Goal: Task Accomplishment & Management: Manage account settings

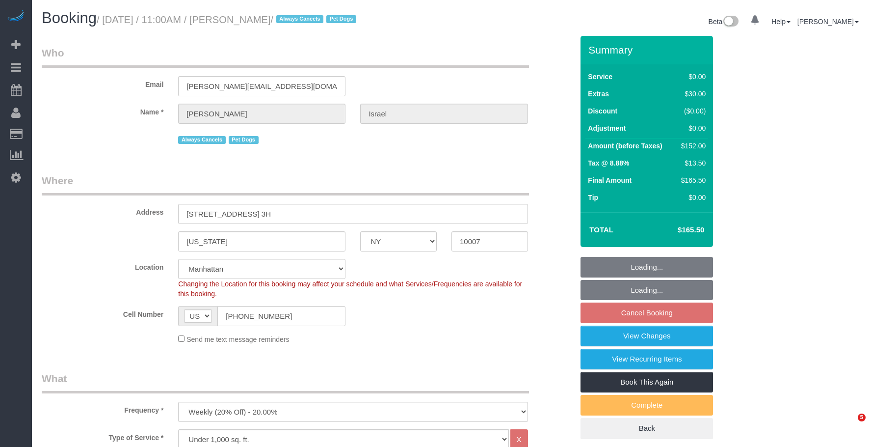
select select "NY"
select select "1"
select select "spot3"
select select "number:89"
select select "number:90"
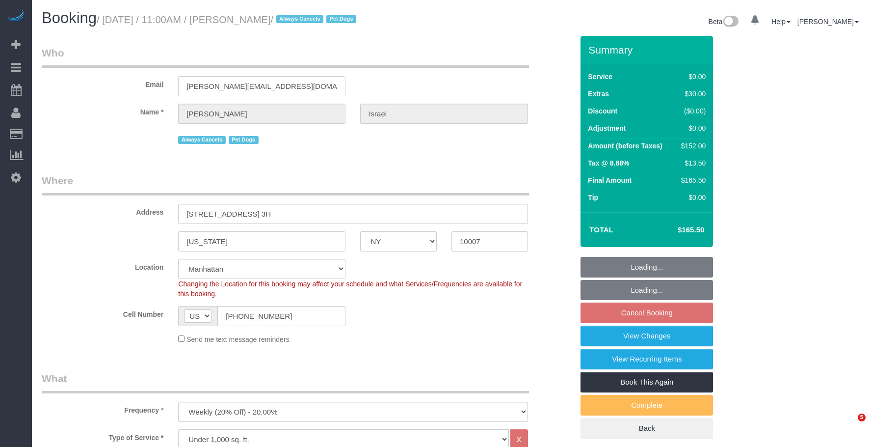
select select "number:13"
select select "number:6"
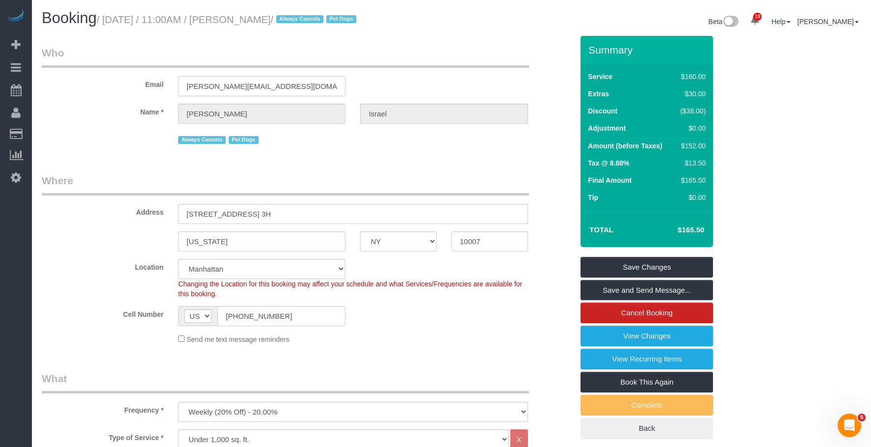
drag, startPoint x: 278, startPoint y: 87, endPoint x: 127, endPoint y: 88, distance: 151.2
click at [127, 88] on div "Email [PERSON_NAME][EMAIL_ADDRESS][DOMAIN_NAME]" at bounding box center [307, 71] width 546 height 51
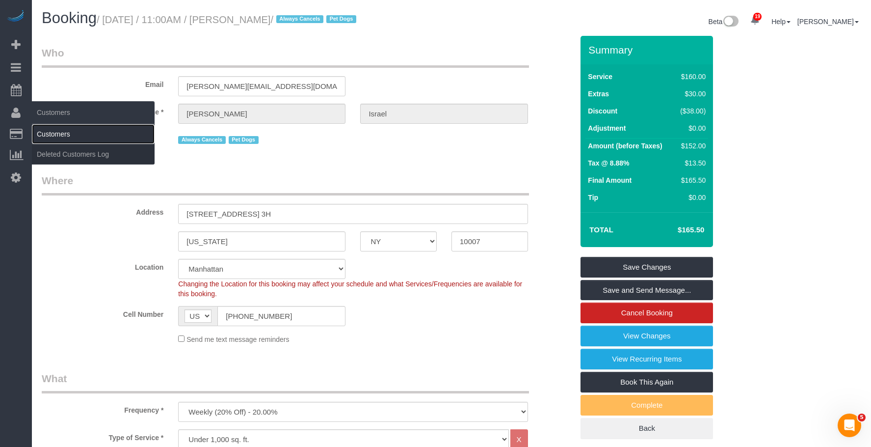
click at [63, 132] on link "Customers" at bounding box center [93, 134] width 123 height 20
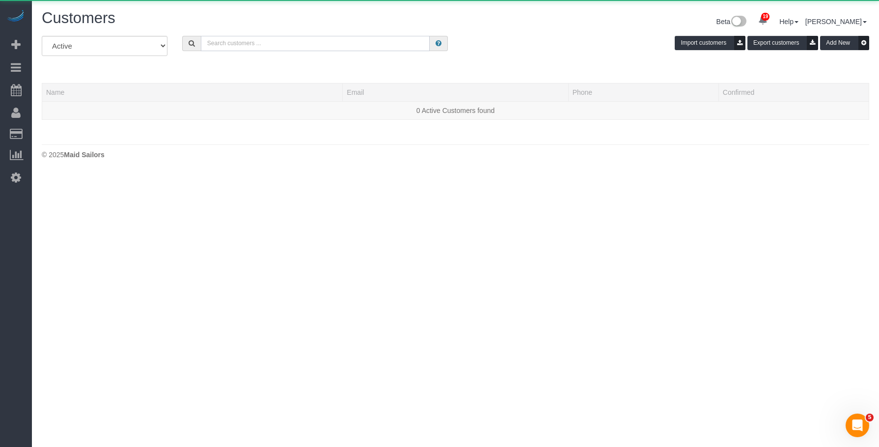
click at [292, 43] on input "text" at bounding box center [315, 43] width 229 height 15
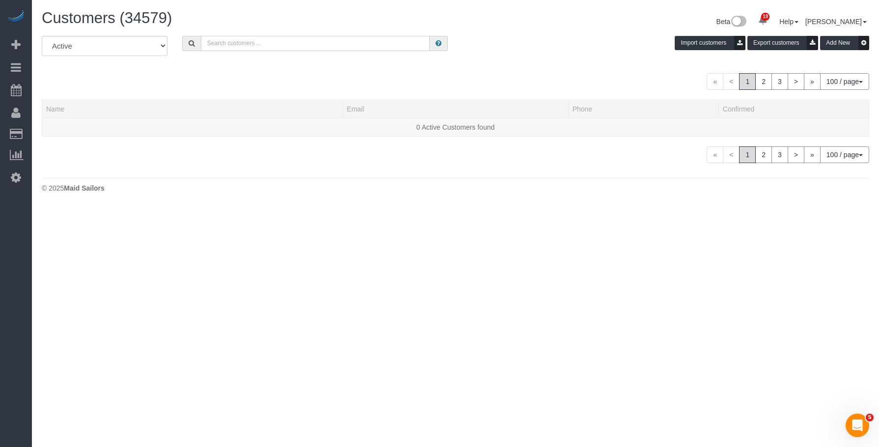
paste input "[PERSON_NAME][EMAIL_ADDRESS][DOMAIN_NAME]"
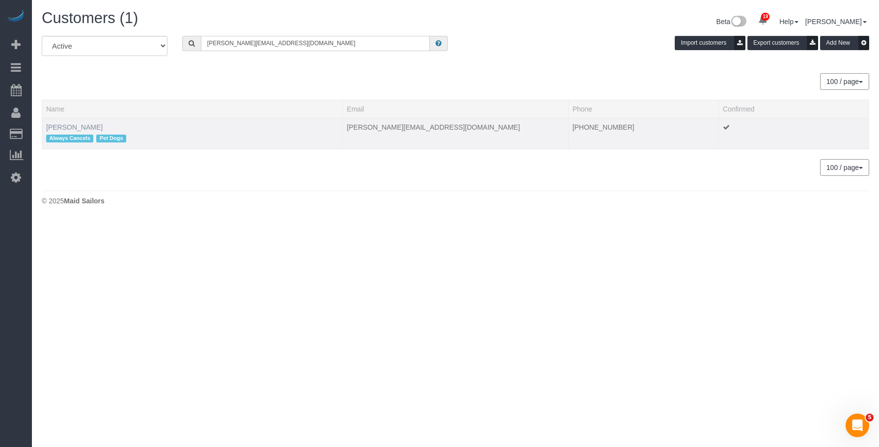
type input "[PERSON_NAME][EMAIL_ADDRESS][DOMAIN_NAME]"
click at [70, 127] on link "[PERSON_NAME]" at bounding box center [74, 127] width 56 height 8
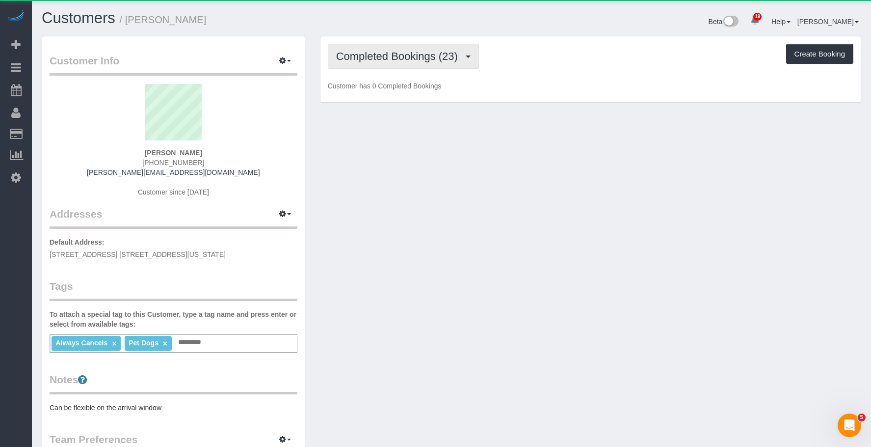
click at [375, 55] on span "Completed Bookings (23)" at bounding box center [399, 56] width 127 height 12
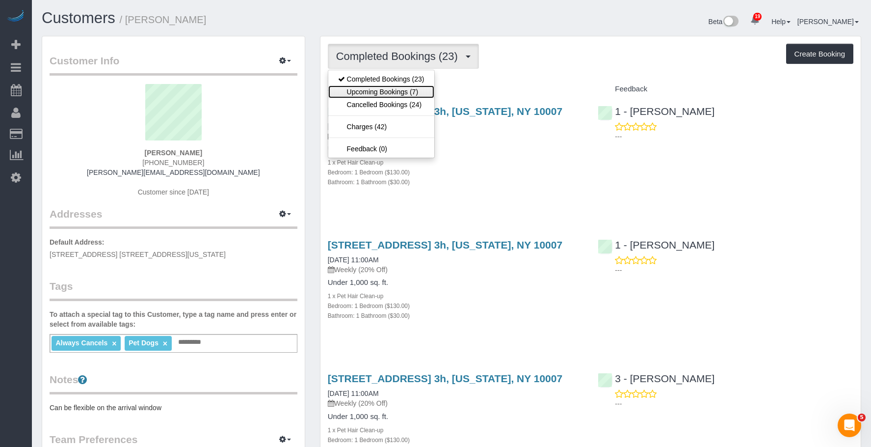
click at [367, 89] on link "Upcoming Bookings (7)" at bounding box center [381, 91] width 106 height 13
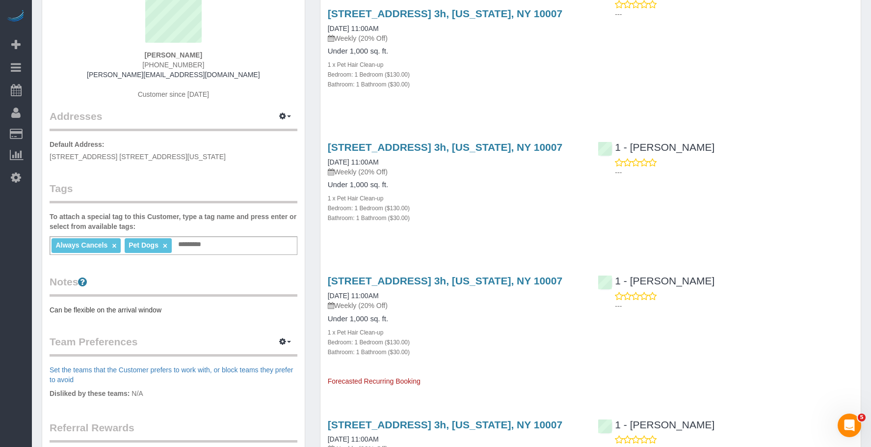
scroll to position [98, 0]
click at [495, 281] on link "[STREET_ADDRESS] 3h, [US_STATE], NY 10007" at bounding box center [445, 279] width 235 height 11
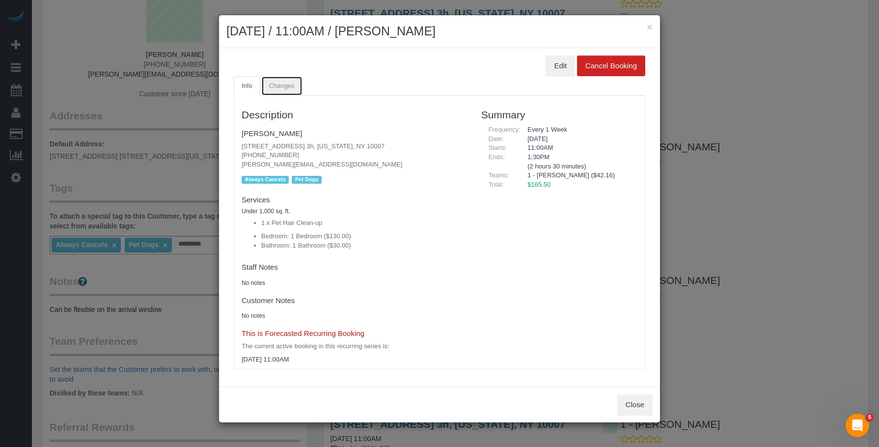
click at [291, 84] on span "Changes" at bounding box center [282, 85] width 26 height 7
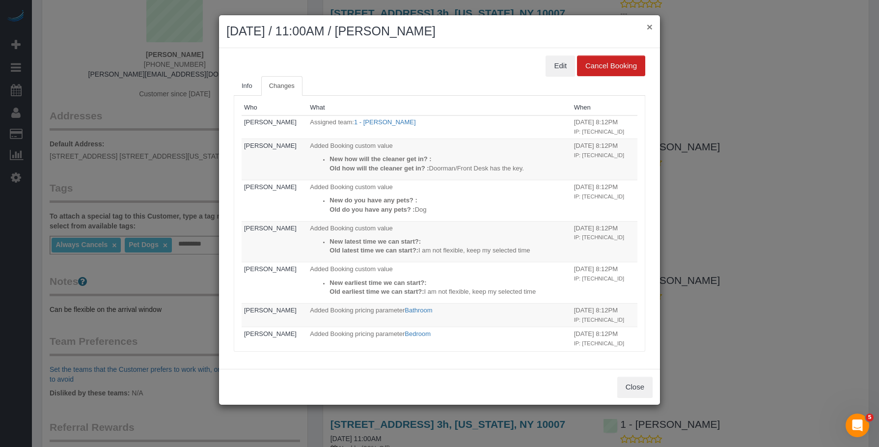
click at [649, 27] on button "×" at bounding box center [650, 27] width 6 height 10
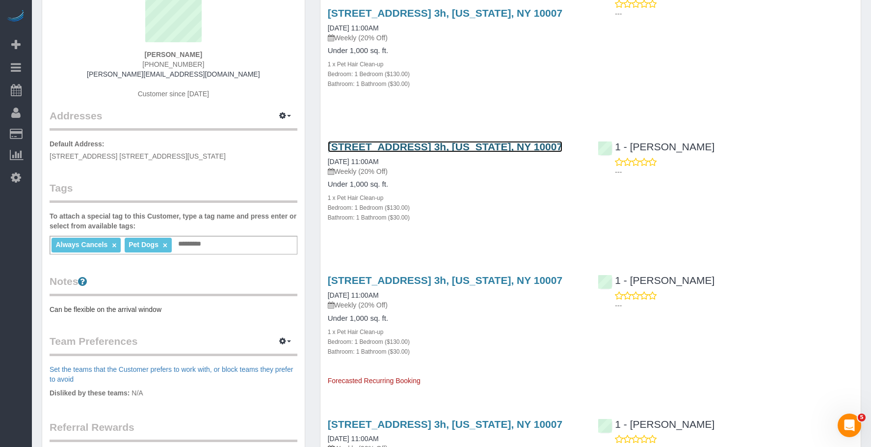
click at [479, 142] on link "[STREET_ADDRESS] 3h, [US_STATE], NY 10007" at bounding box center [445, 146] width 235 height 11
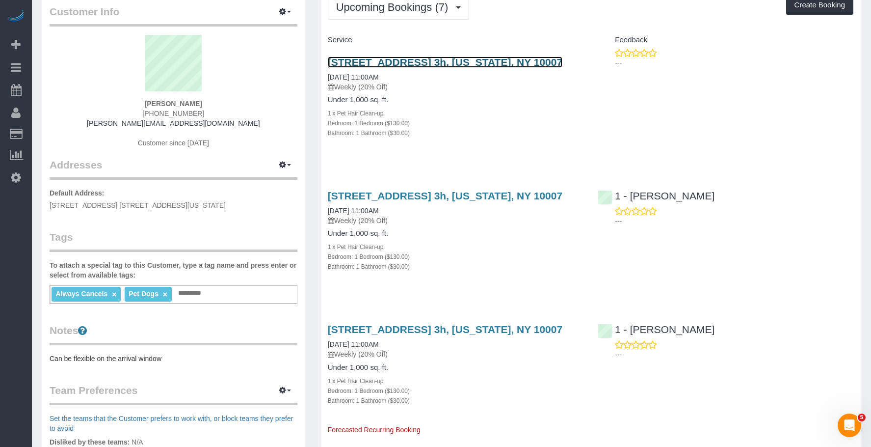
click at [453, 60] on link "[STREET_ADDRESS] 3h, [US_STATE], NY 10007" at bounding box center [445, 61] width 235 height 11
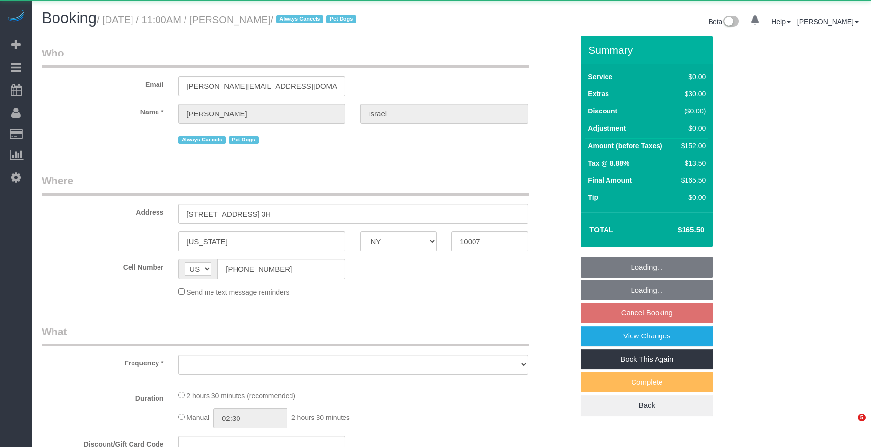
select select "NY"
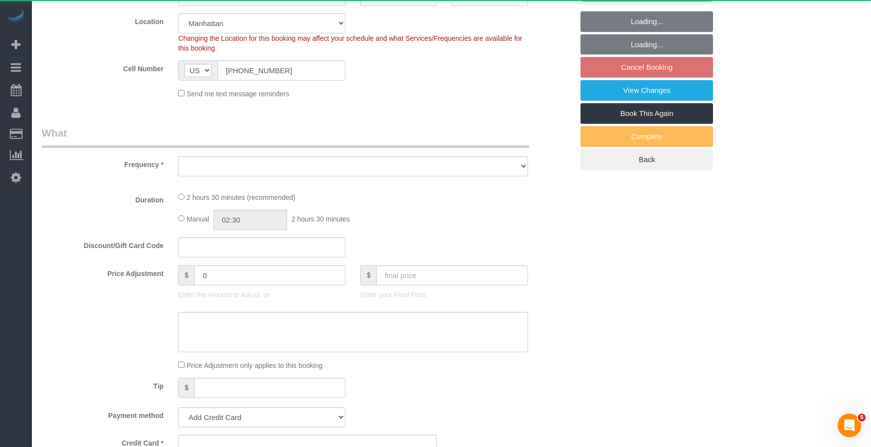
select select "object:797"
select select "string:stripe-pm_1QEtfF4VGloSiKo765AopLp7"
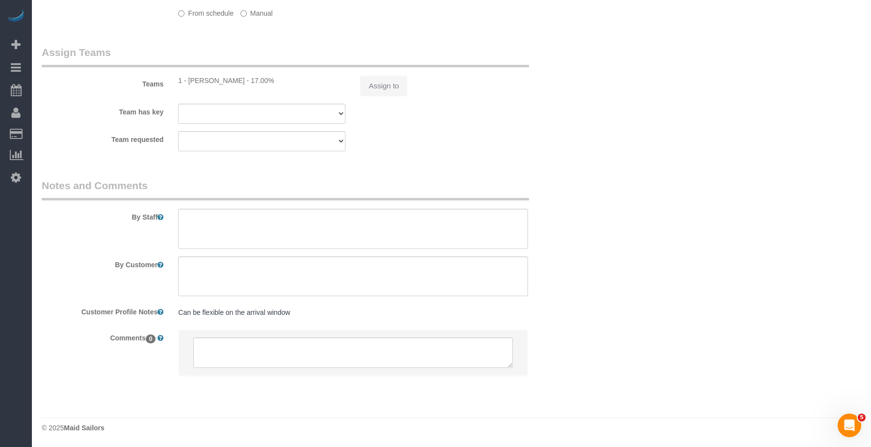
select select "object:906"
select select "1"
select select "number:89"
select select "number:90"
select select "number:13"
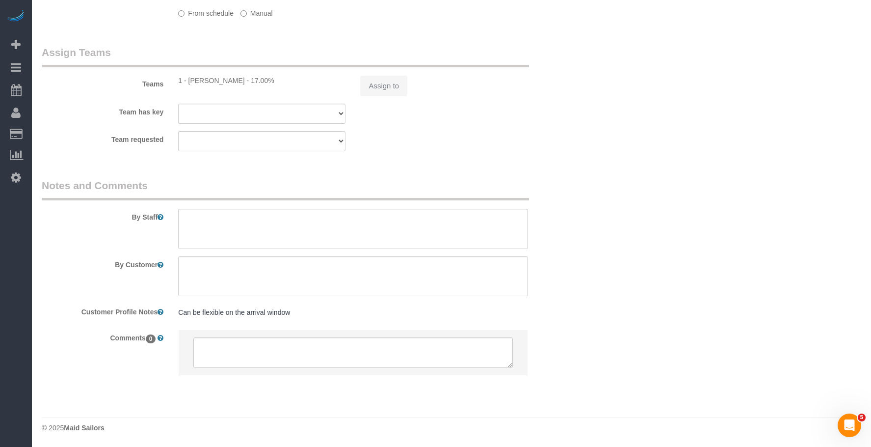
select select "number:6"
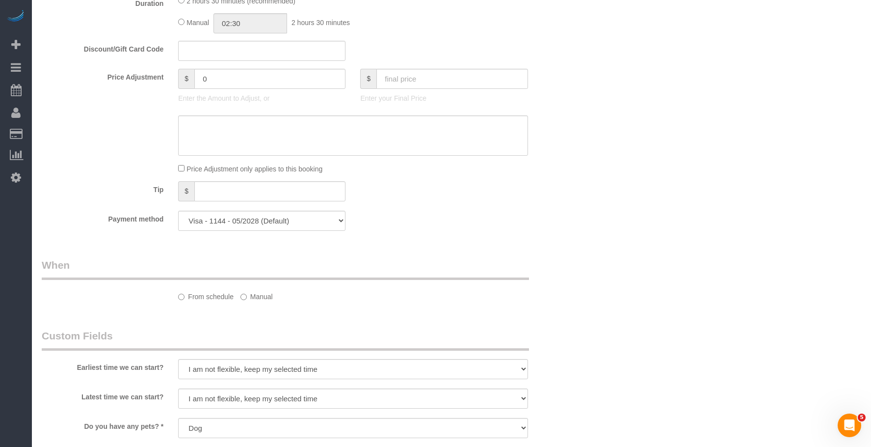
select select "spot4"
select select "1"
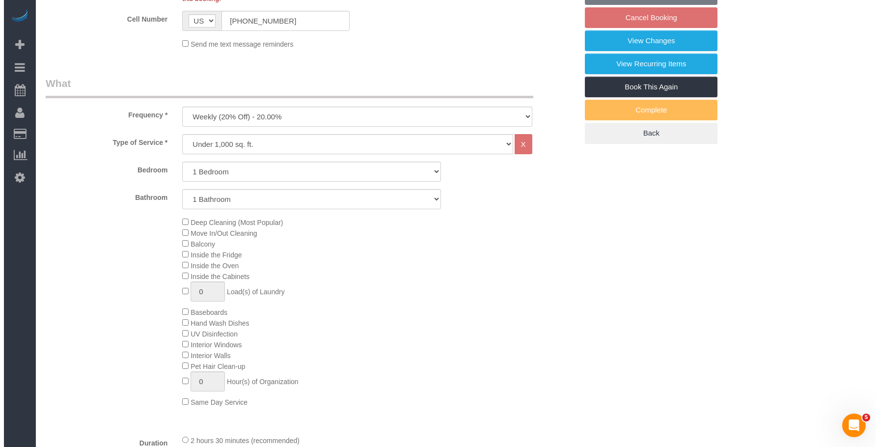
scroll to position [244, 0]
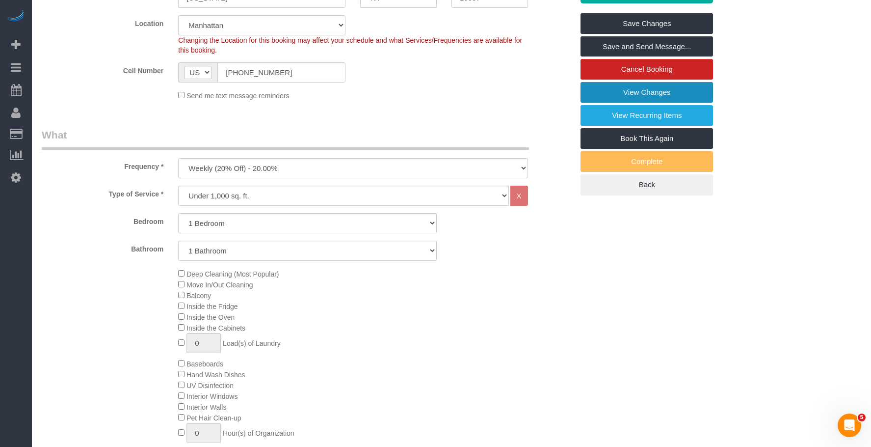
click at [600, 91] on link "View Changes" at bounding box center [647, 92] width 133 height 21
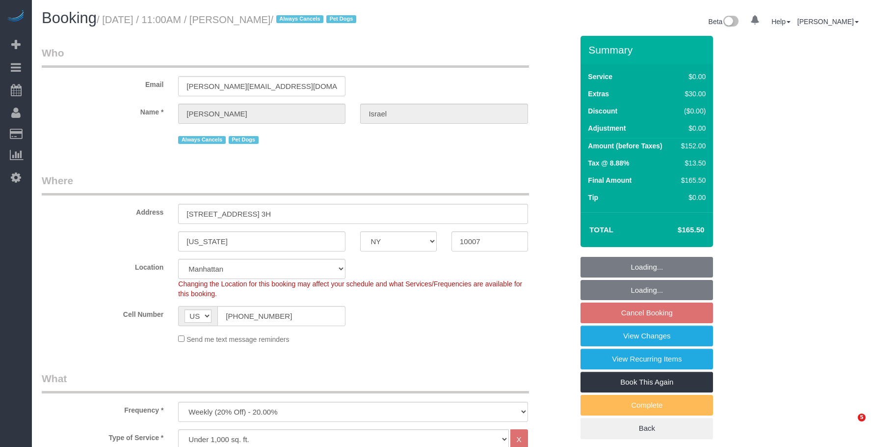
select select "NY"
select select "1"
select select "spot3"
select select "number:89"
select select "number:90"
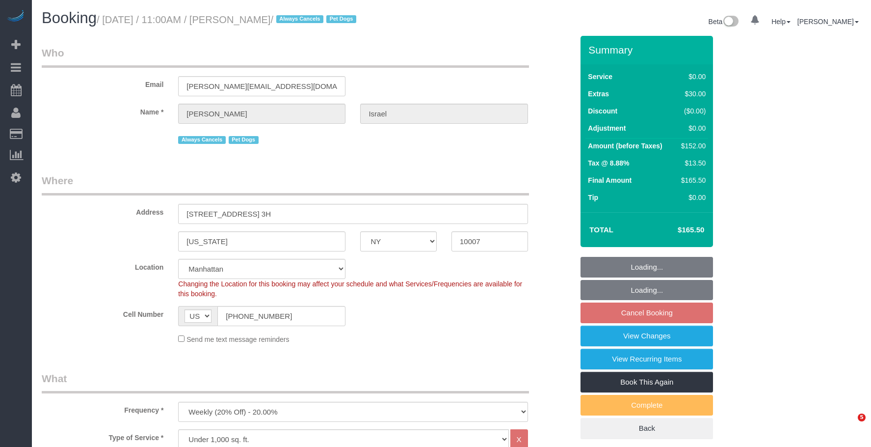
select select "number:13"
select select "number:6"
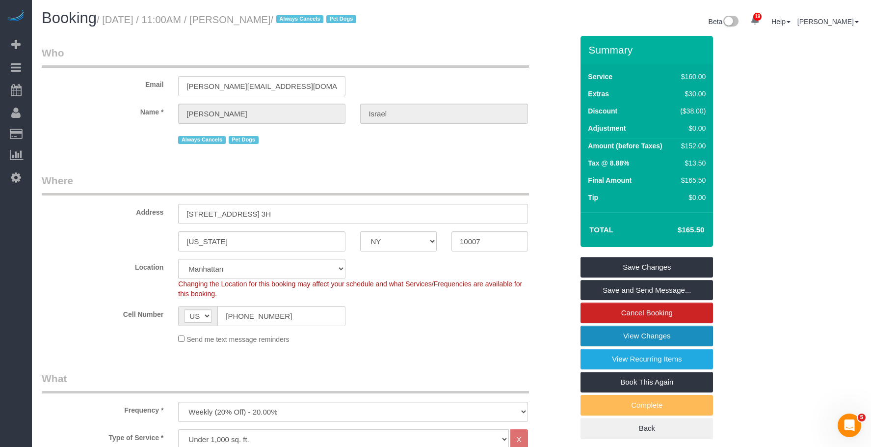
click at [618, 336] on link "View Changes" at bounding box center [647, 336] width 133 height 21
